Goal: Complete application form

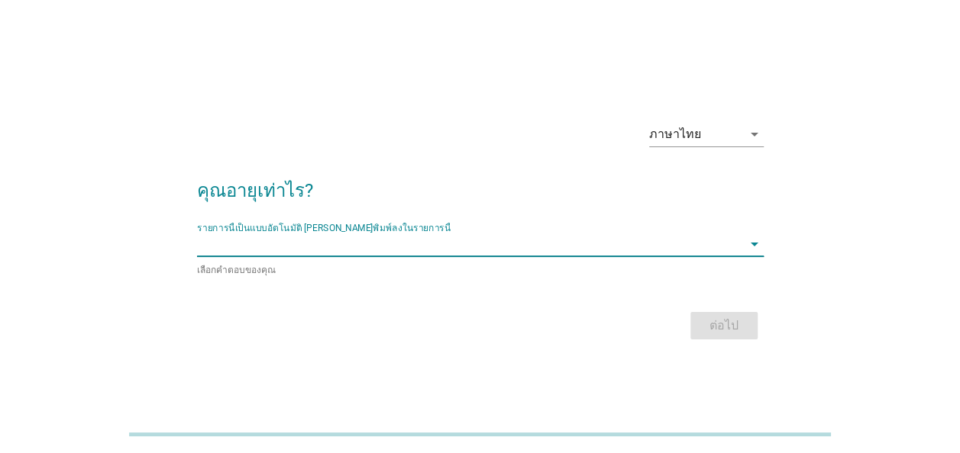
click at [437, 249] on input "รายการนี้เป็นแบบอัตโนมัติ คุณสามารถพิมพ์ลงในรายการนี้" at bounding box center [469, 244] width 545 height 24
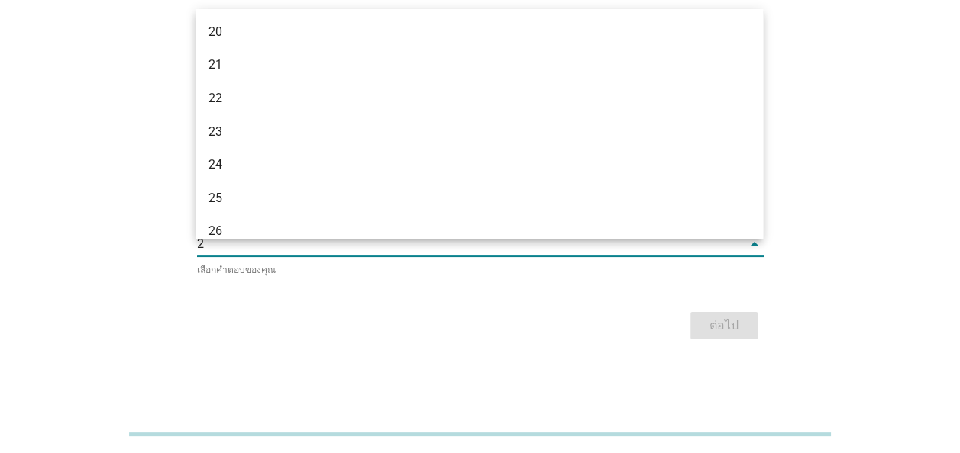
type input "22"
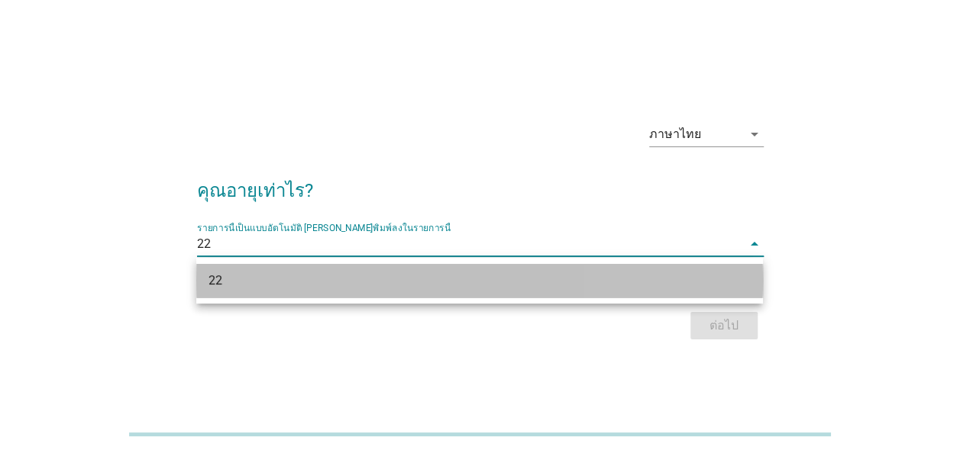
click at [689, 291] on div "22" at bounding box center [479, 281] width 566 height 34
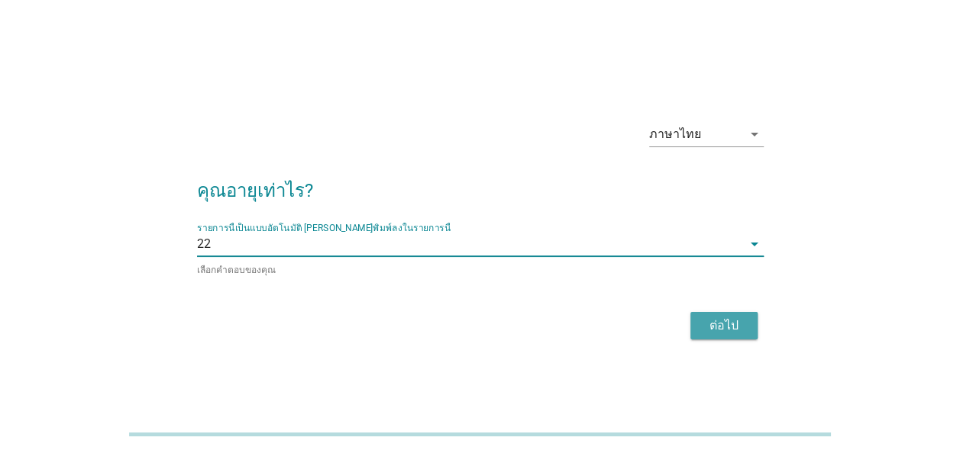
click at [722, 324] on div "ต่อไป" at bounding box center [723, 326] width 43 height 18
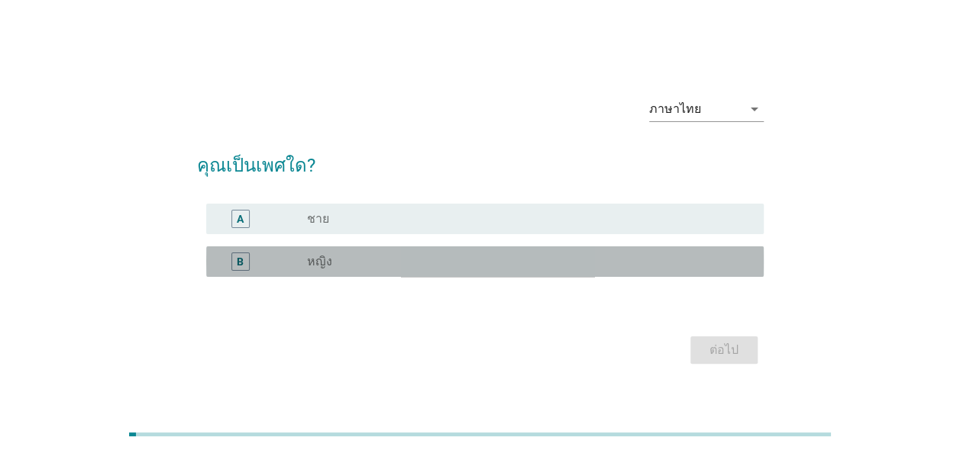
click at [562, 253] on div "radio_button_unchecked หญิง" at bounding box center [529, 262] width 444 height 18
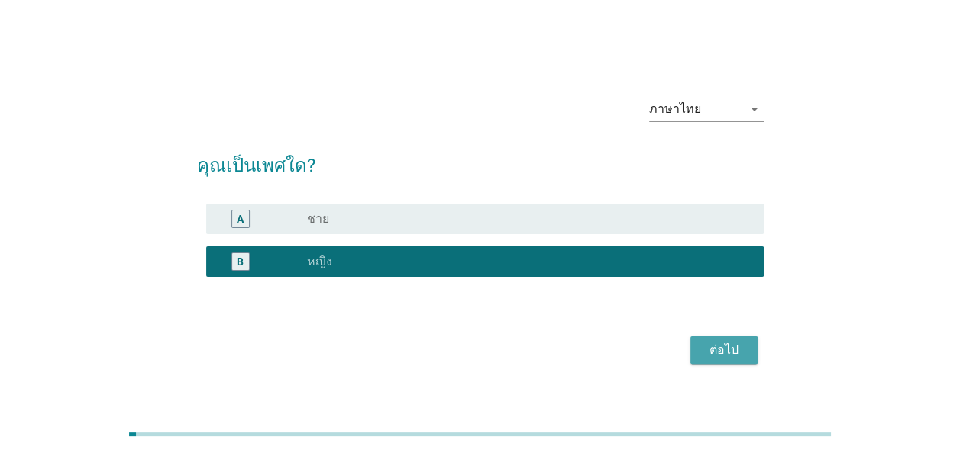
click at [736, 348] on div "ต่อไป" at bounding box center [723, 350] width 43 height 18
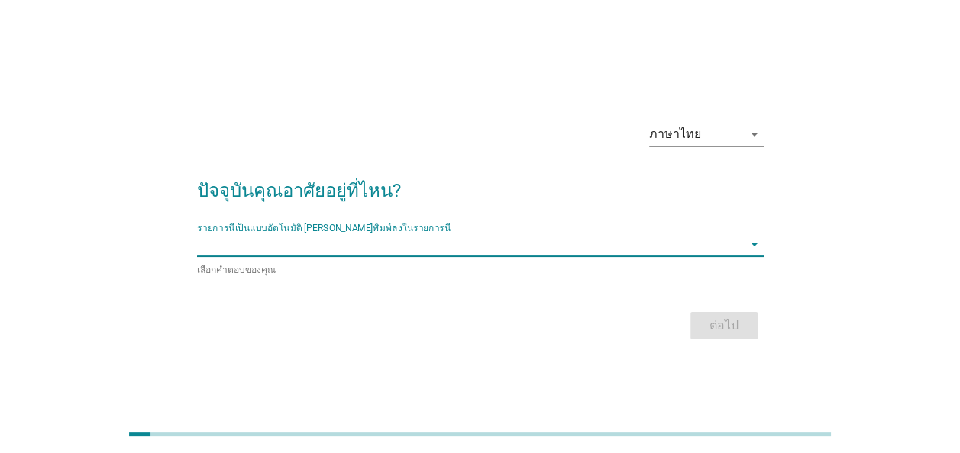
click at [645, 247] on input "รายการนี้เป็นแบบอัตโนมัติ คุณสามารถพิมพ์ลงในรายการนี้" at bounding box center [469, 244] width 545 height 24
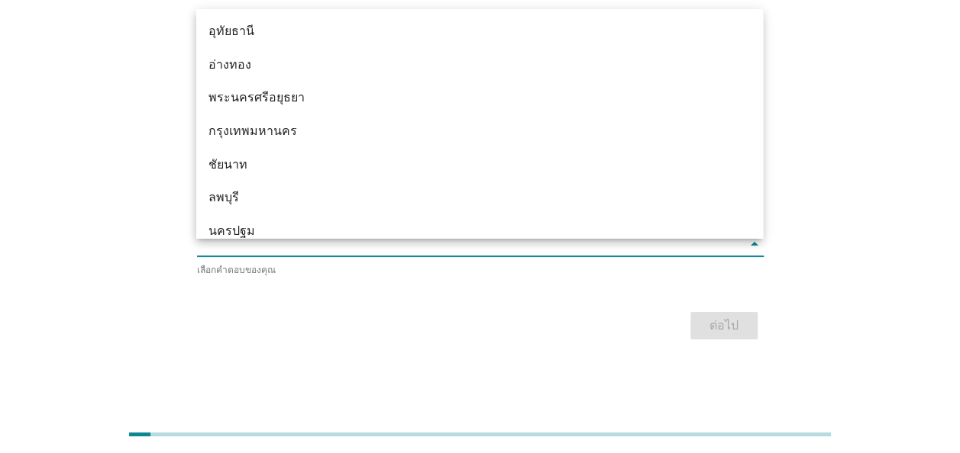
scroll to position [1200, 0]
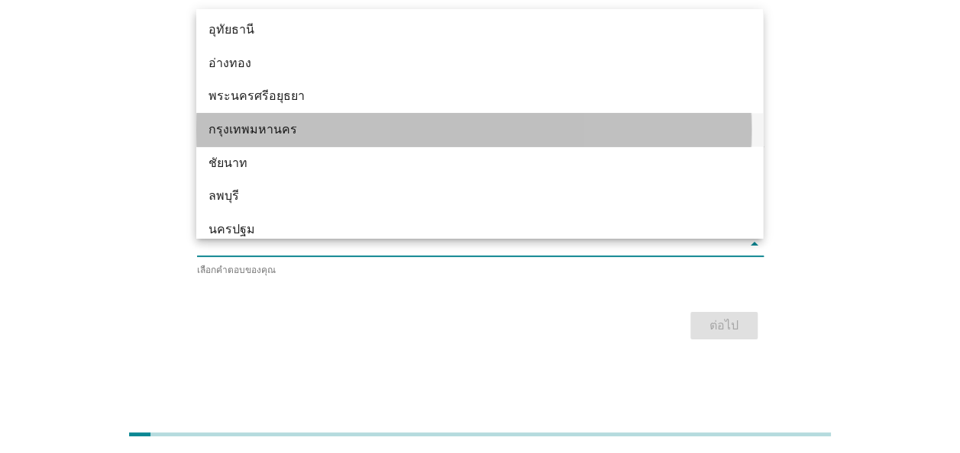
click at [590, 128] on div "กรุงเทพมหานคร" at bounding box center [456, 130] width 497 height 18
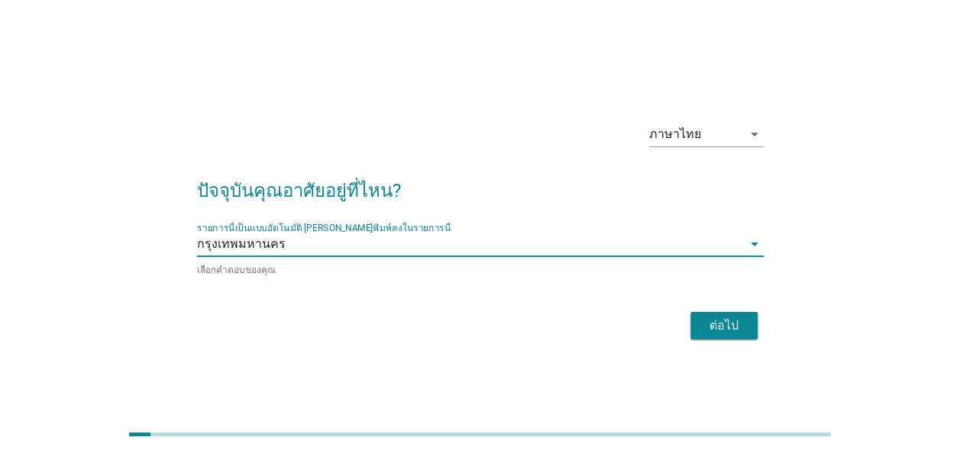
click at [731, 319] on div "ต่อไป" at bounding box center [723, 326] width 43 height 18
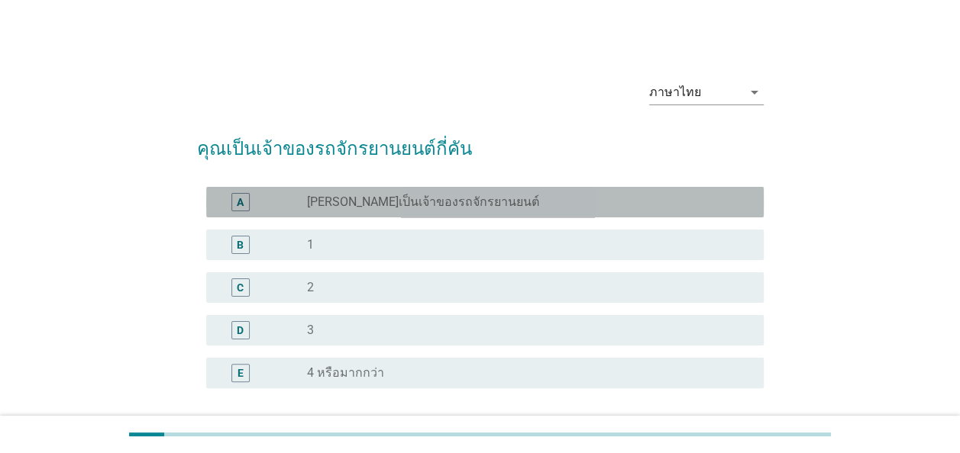
click at [350, 191] on div "A radio_button_unchecked [PERSON_NAME]เป็นเจ้าของรถจักรยานยนต์" at bounding box center [484, 202] width 557 height 31
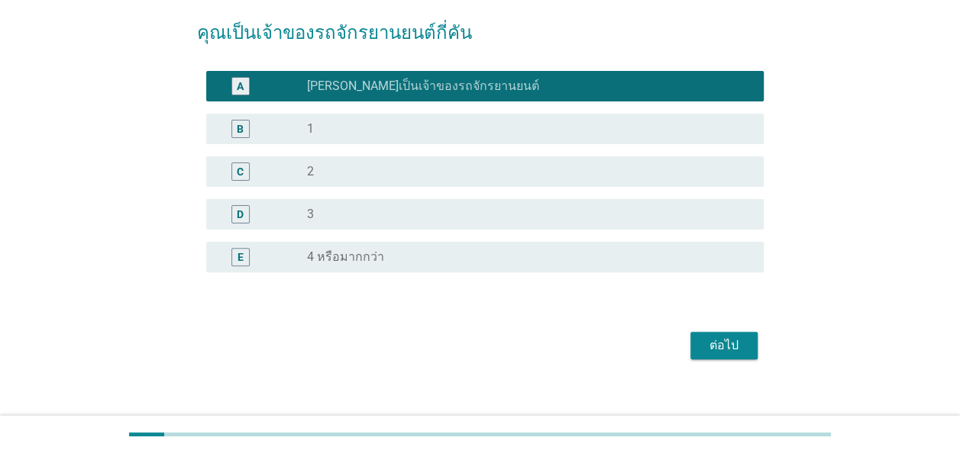
scroll to position [123, 0]
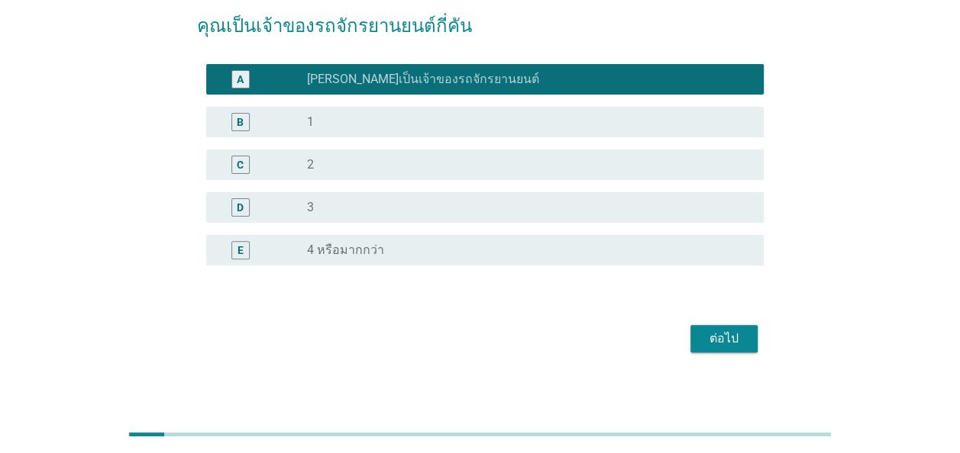
click at [725, 344] on div "ต่อไป" at bounding box center [723, 339] width 43 height 18
